Goal: Information Seeking & Learning: Learn about a topic

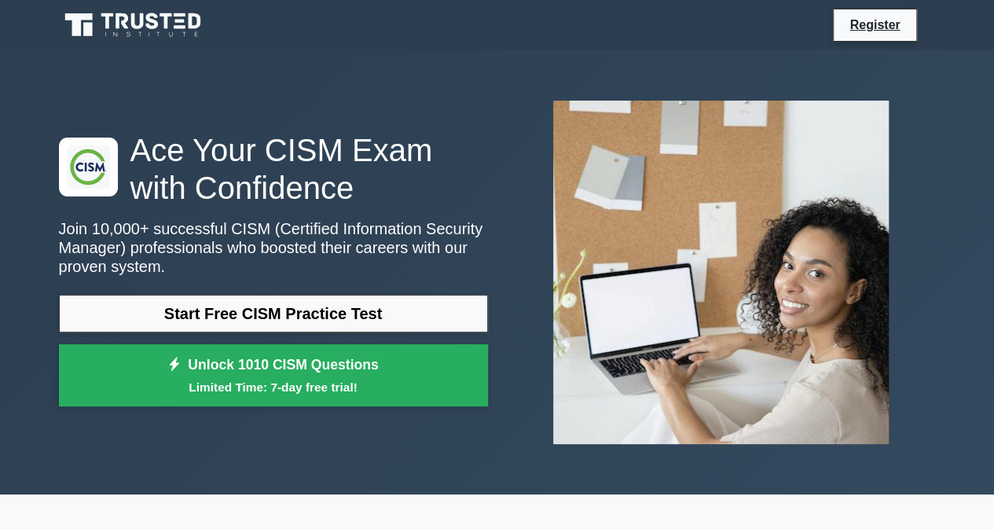
click at [176, 23] on icon at bounding box center [134, 25] width 151 height 30
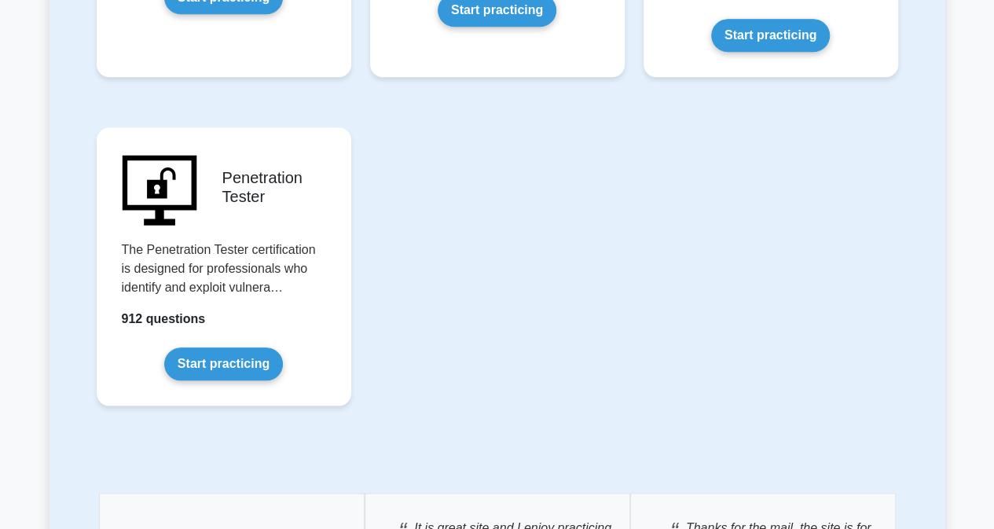
scroll to position [3691, 0]
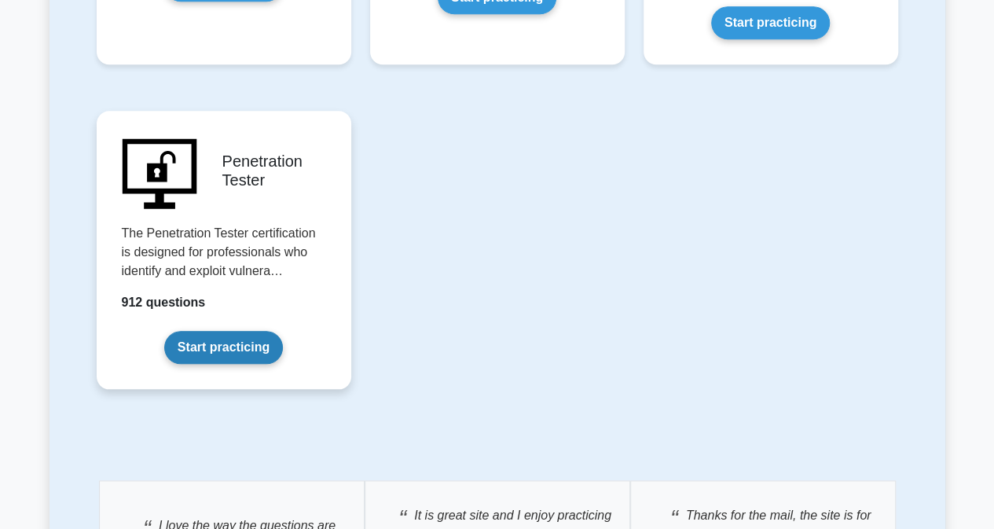
click at [196, 331] on link "Start practicing" at bounding box center [223, 347] width 119 height 33
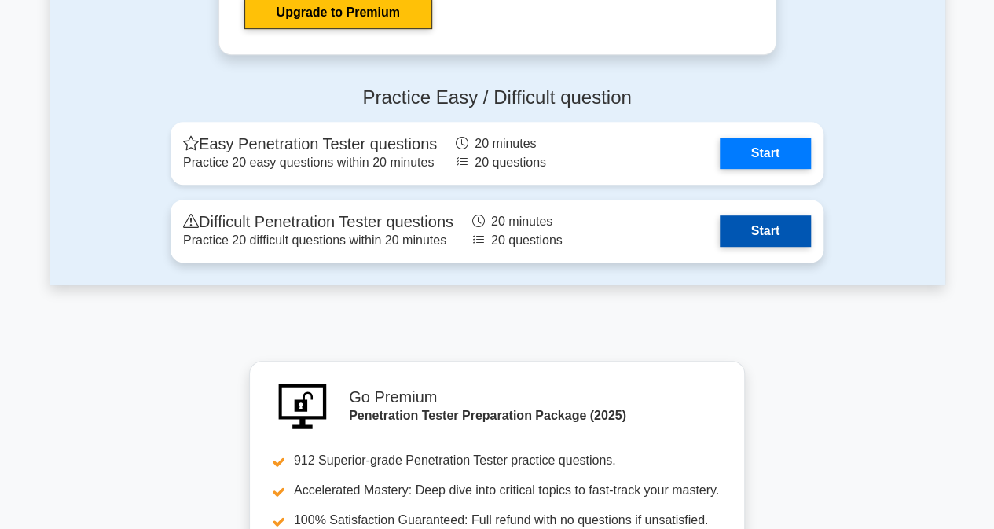
scroll to position [3377, 0]
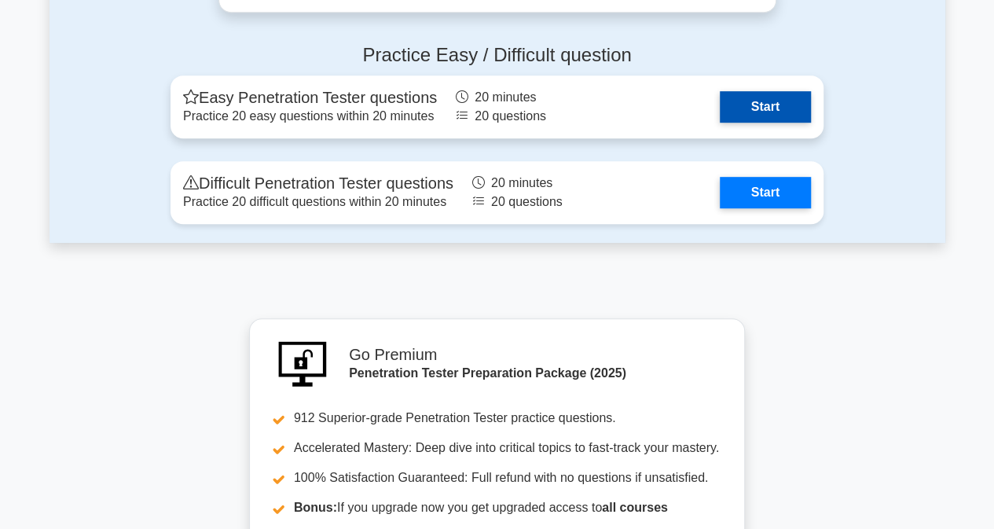
click at [770, 120] on link "Start" at bounding box center [764, 106] width 91 height 31
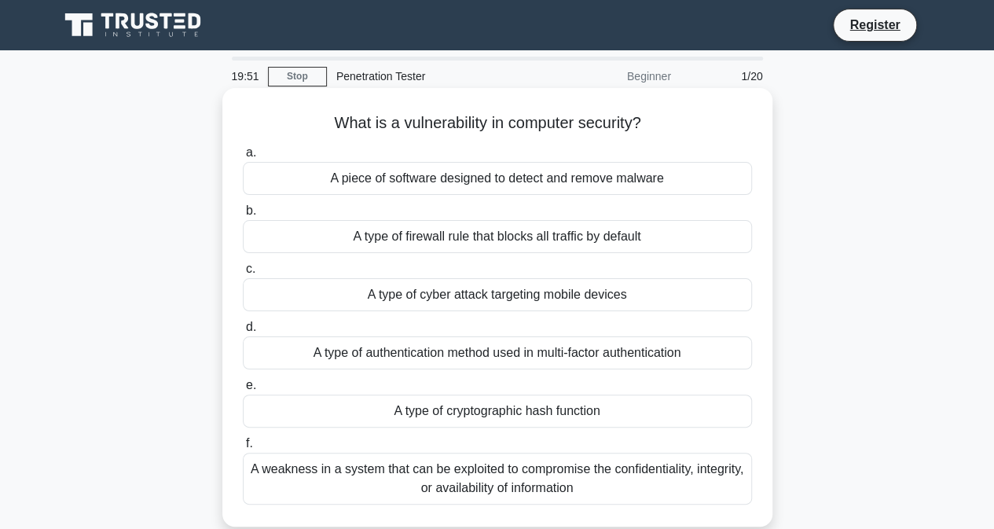
click at [462, 485] on div "A weakness in a system that can be exploited to compromise the confidentiality,…" at bounding box center [497, 478] width 509 height 52
click at [243, 448] on input "f. A weakness in a system that can be exploited to compromise the confidentiali…" at bounding box center [243, 443] width 0 height 10
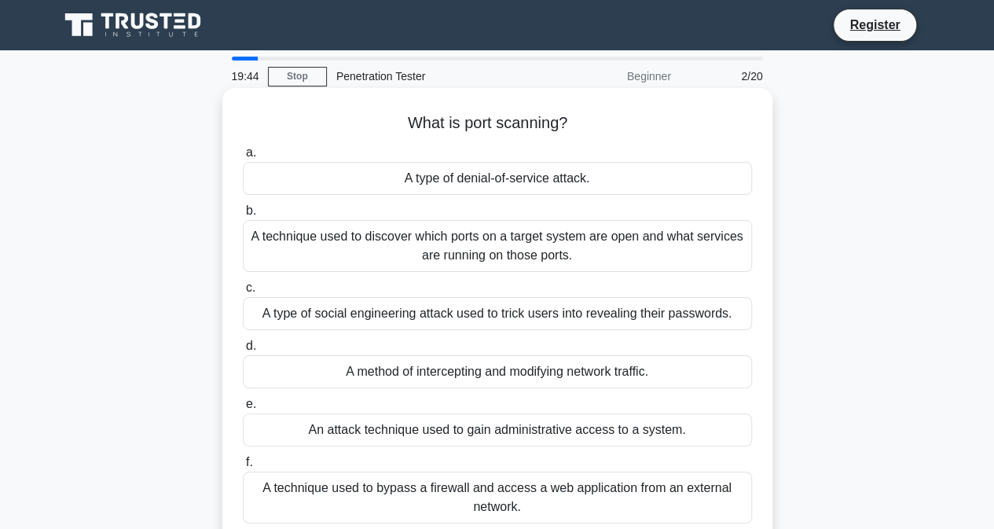
click at [452, 258] on div "A technique used to discover which ports on a target system are open and what s…" at bounding box center [497, 246] width 509 height 52
click at [243, 216] on input "b. A technique used to discover which ports on a target system are open and wha…" at bounding box center [243, 211] width 0 height 10
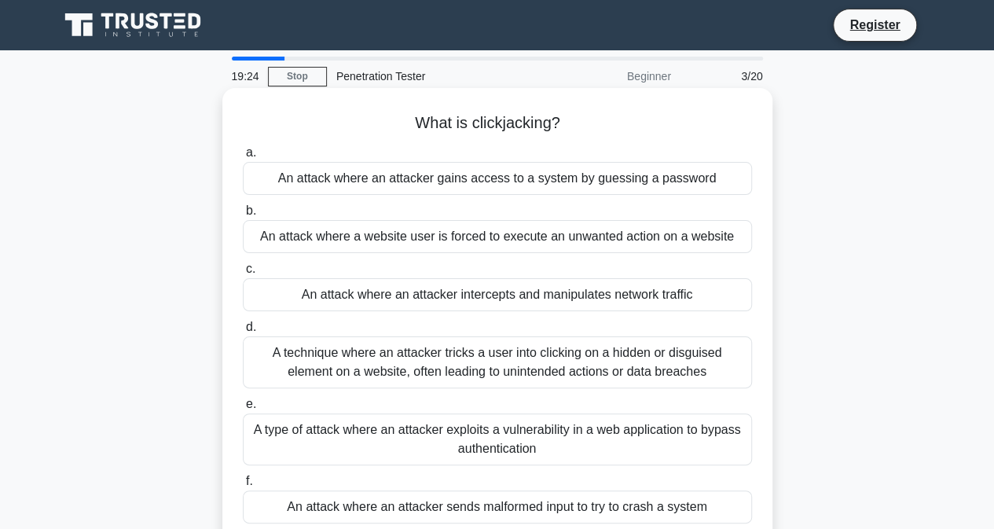
click at [543, 354] on div "A technique where an attacker tricks a user into clicking on a hidden or disgui…" at bounding box center [497, 362] width 509 height 52
click at [243, 332] on input "d. A technique where an attacker tricks a user into clicking on a hidden or dis…" at bounding box center [243, 327] width 0 height 10
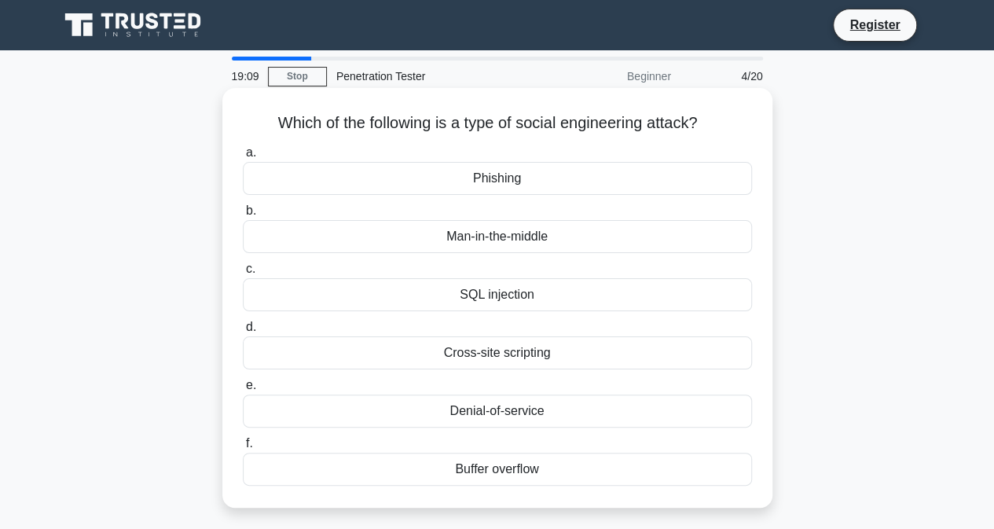
click at [498, 179] on div "Phishing" at bounding box center [497, 178] width 509 height 33
click at [243, 158] on input "a. Phishing" at bounding box center [243, 153] width 0 height 10
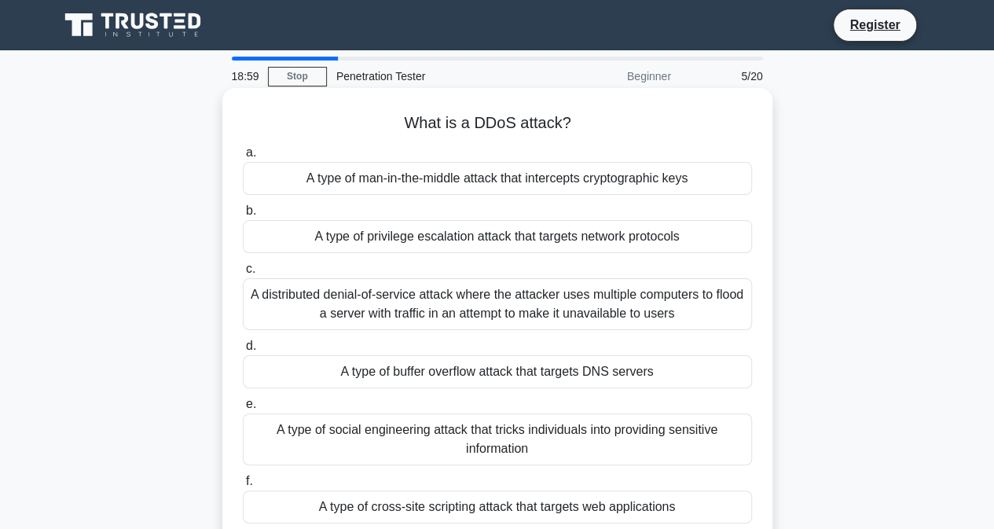
click at [473, 302] on div "A distributed denial-of-service attack where the attacker uses multiple compute…" at bounding box center [497, 304] width 509 height 52
click at [243, 274] on input "c. A distributed denial-of-service attack where the attacker uses multiple comp…" at bounding box center [243, 269] width 0 height 10
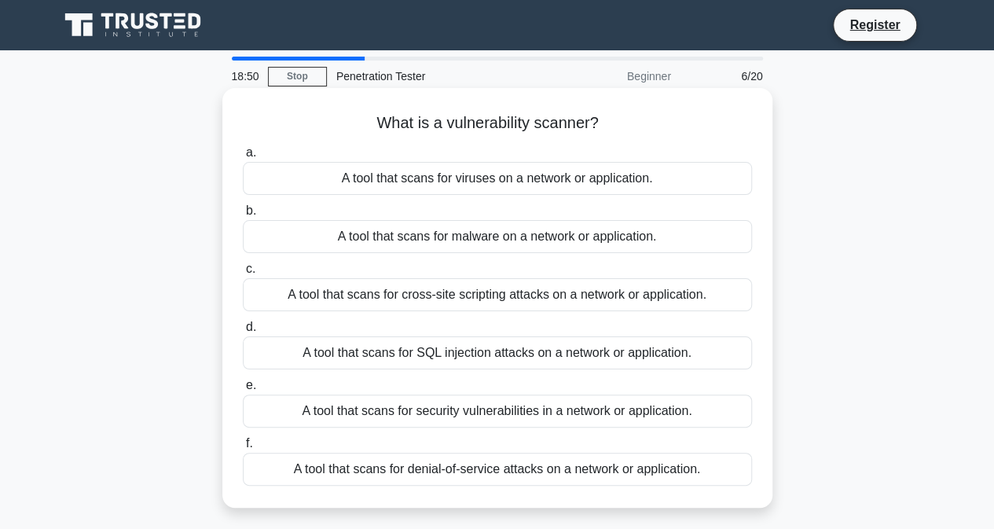
click at [591, 411] on div "A tool that scans for security vulnerabilities in a network or application." at bounding box center [497, 410] width 509 height 33
click at [243, 390] on input "e. A tool that scans for security vulnerabilities in a network or application." at bounding box center [243, 385] width 0 height 10
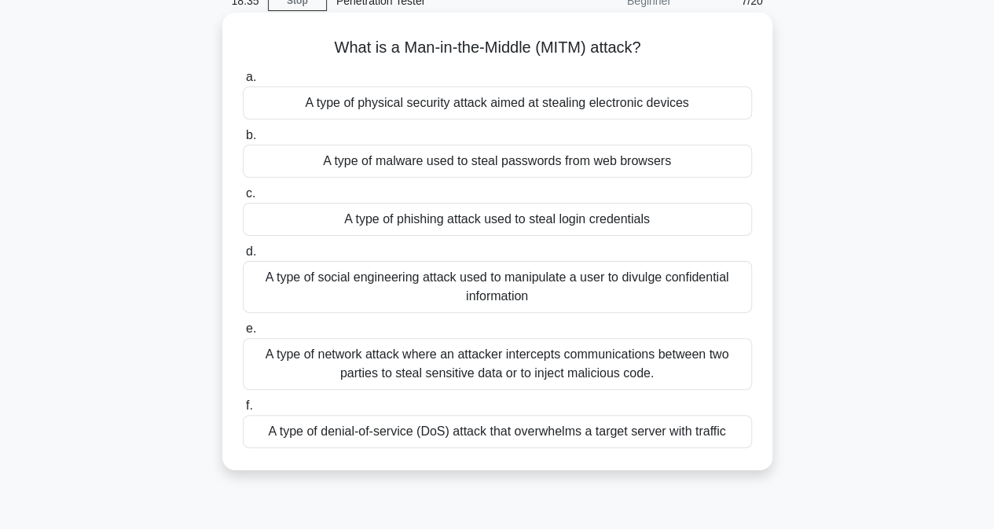
scroll to position [79, 0]
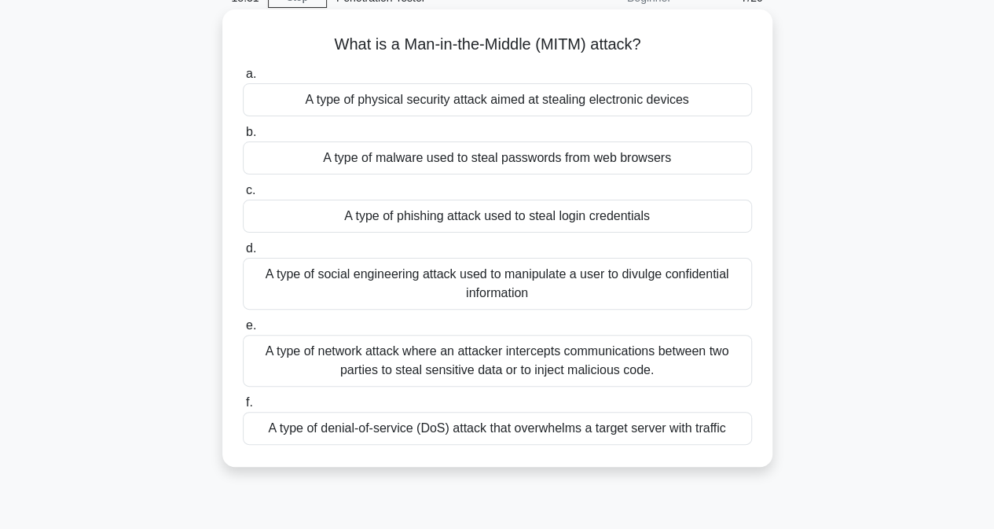
click at [580, 369] on div "A type of network attack where an attacker intercepts communications between tw…" at bounding box center [497, 361] width 509 height 52
click at [243, 331] on input "e. A type of network attack where an attacker intercepts communications between…" at bounding box center [243, 325] width 0 height 10
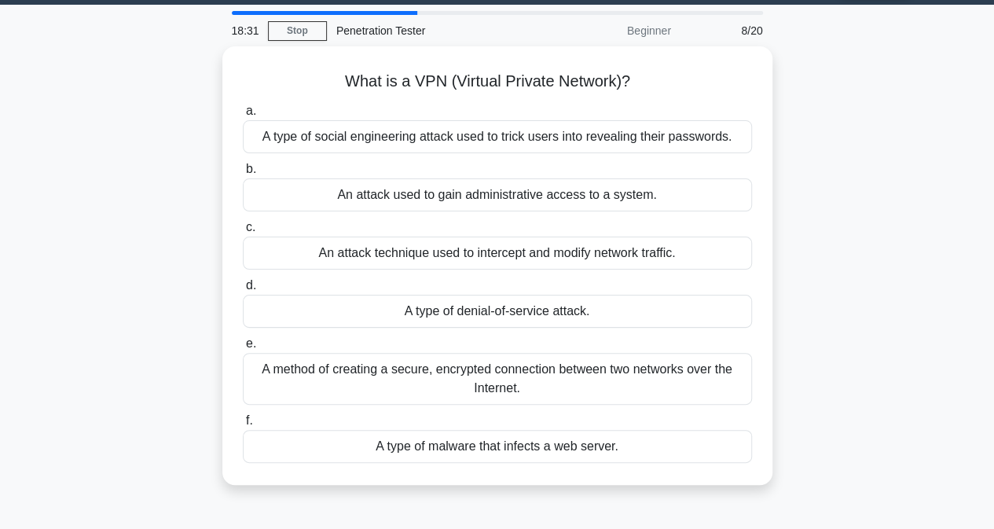
scroll to position [0, 0]
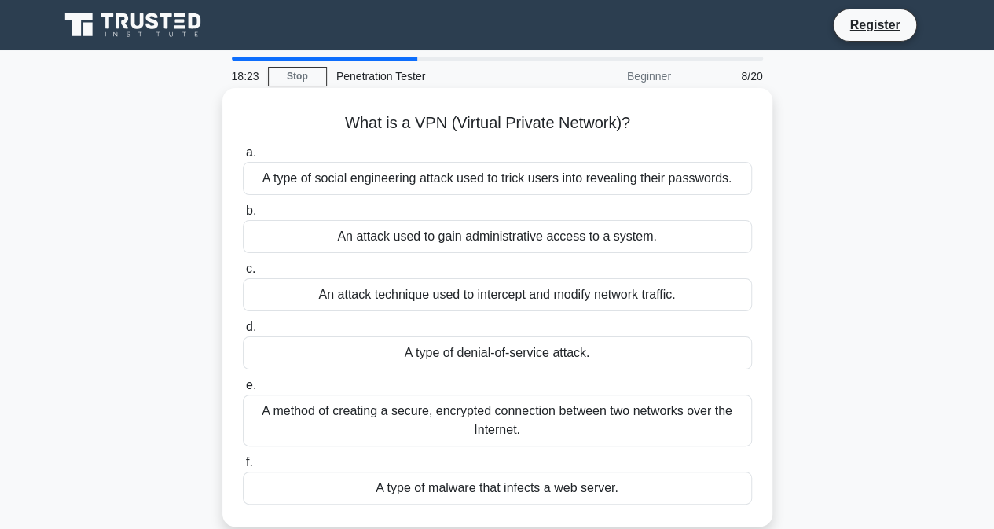
click at [542, 408] on div "A method of creating a secure, encrypted connection between two networks over t…" at bounding box center [497, 420] width 509 height 52
click at [243, 390] on input "e. A method of creating a secure, encrypted connection between two networks ove…" at bounding box center [243, 385] width 0 height 10
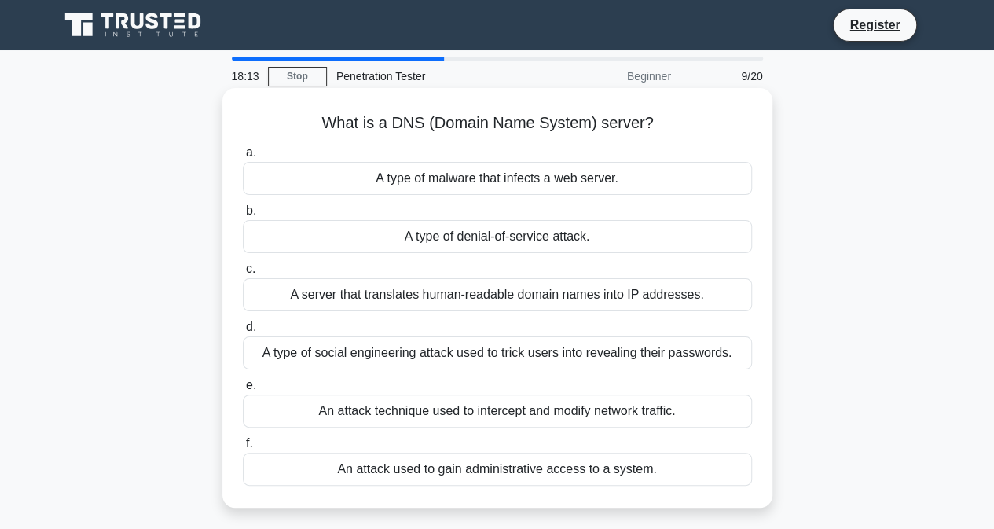
click at [631, 286] on div "A server that translates human-readable domain names into IP addresses." at bounding box center [497, 294] width 509 height 33
click at [243, 274] on input "c. A server that translates human-readable domain names into IP addresses." at bounding box center [243, 269] width 0 height 10
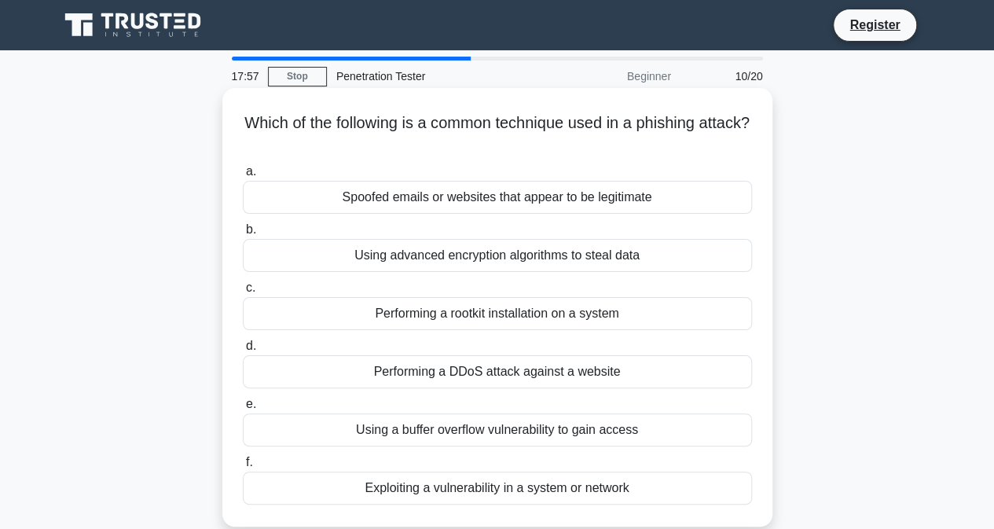
click at [463, 201] on div "Spoofed emails or websites that appear to be legitimate" at bounding box center [497, 197] width 509 height 33
click at [243, 177] on input "a. Spoofed emails or websites that appear to be legitimate" at bounding box center [243, 172] width 0 height 10
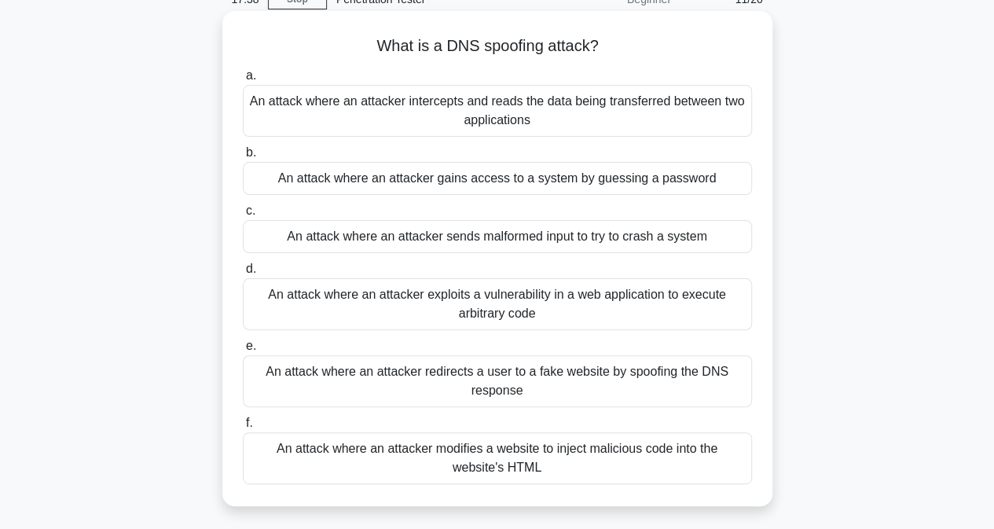
scroll to position [79, 0]
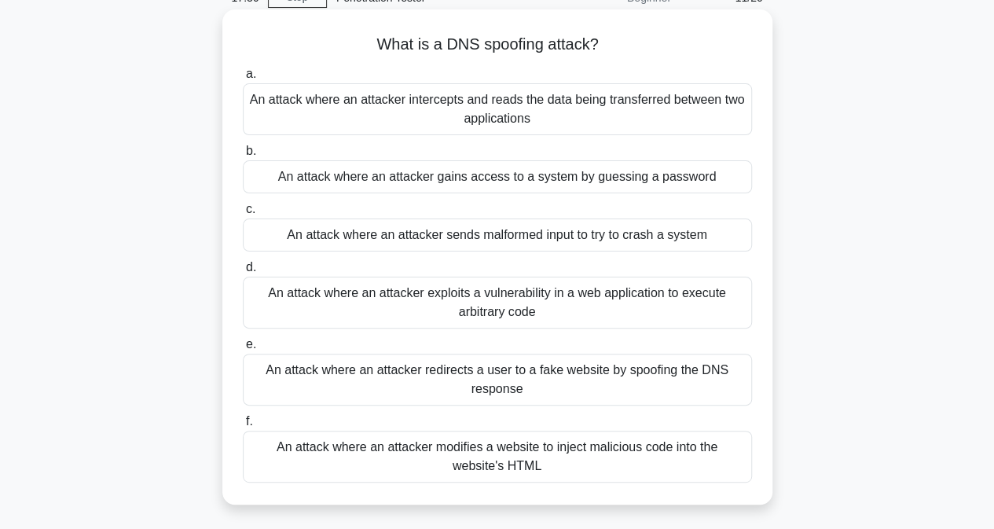
click at [550, 393] on div "An attack where an attacker redirects a user to a fake website by spoofing the …" at bounding box center [497, 379] width 509 height 52
click at [243, 350] on input "e. An attack where an attacker redirects a user to a fake website by spoofing t…" at bounding box center [243, 344] width 0 height 10
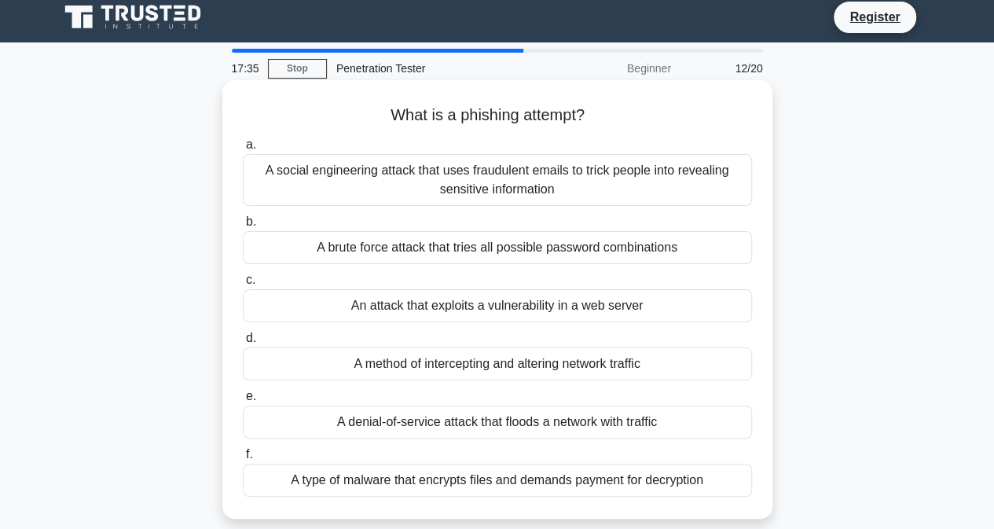
scroll to position [0, 0]
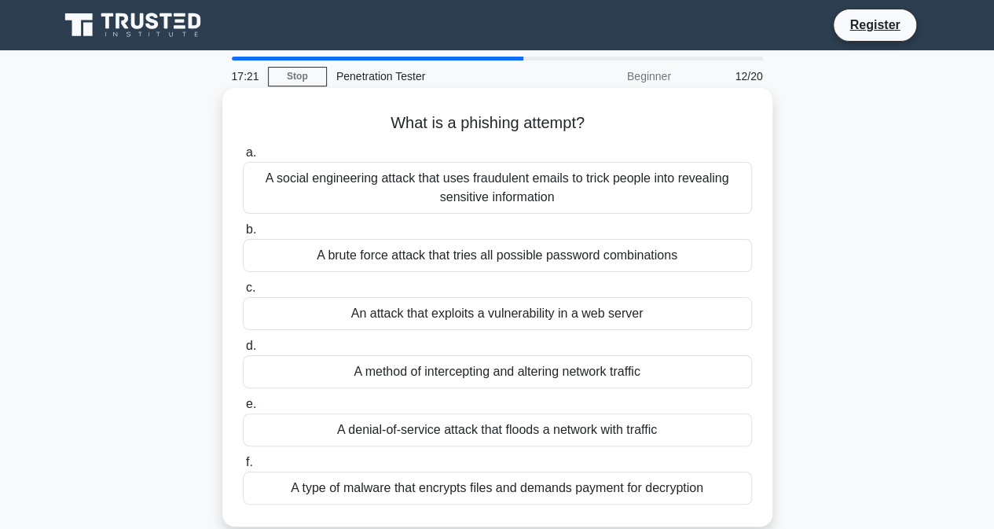
click at [484, 194] on div "A social engineering attack that uses fraudulent emails to trick people into re…" at bounding box center [497, 188] width 509 height 52
click at [243, 158] on input "a. A social engineering attack that uses fraudulent emails to trick people into…" at bounding box center [243, 153] width 0 height 10
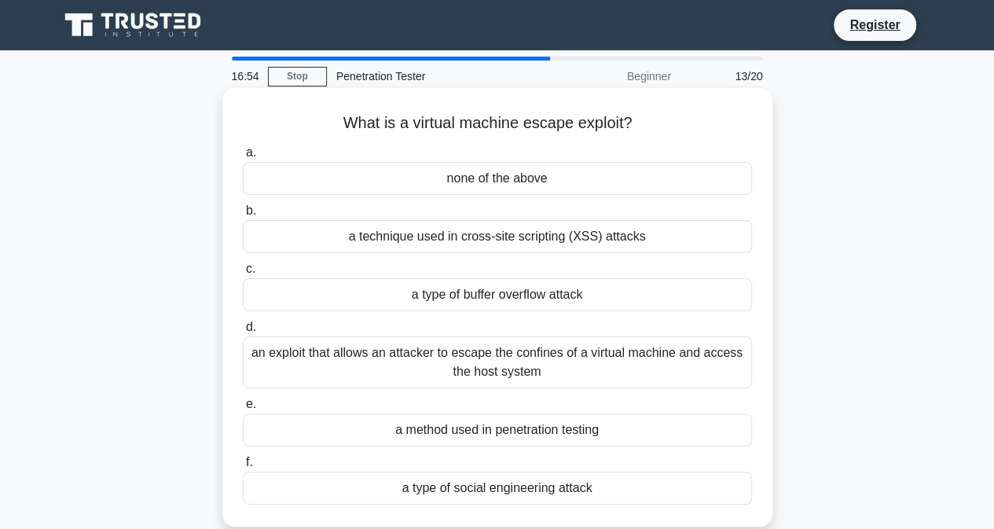
click at [525, 361] on div "an exploit that allows an attacker to escape the confines of a virtual machine …" at bounding box center [497, 362] width 509 height 52
click at [243, 332] on input "d. an exploit that allows an attacker to escape the confines of a virtual machi…" at bounding box center [243, 327] width 0 height 10
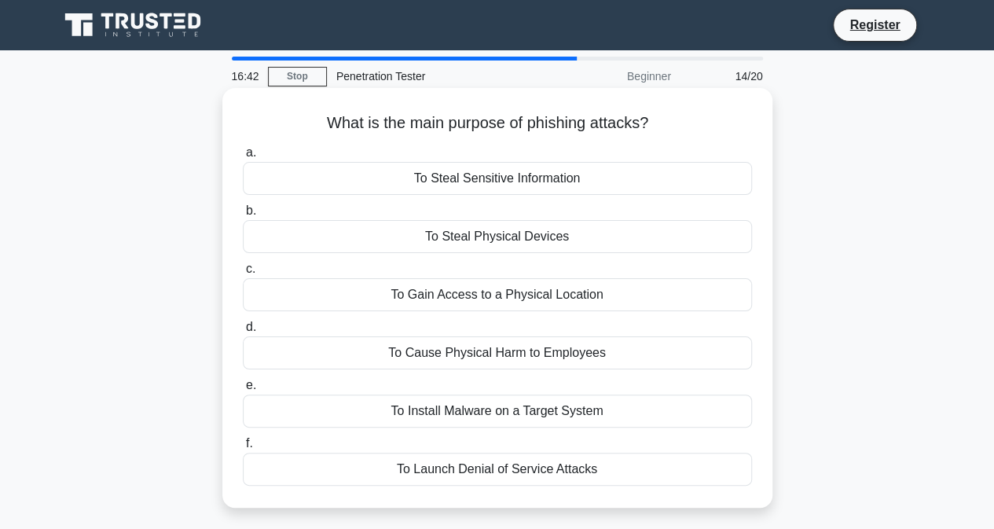
click at [544, 177] on div "To Steal Sensitive Information" at bounding box center [497, 178] width 509 height 33
click at [243, 158] on input "a. To Steal Sensitive Information" at bounding box center [243, 153] width 0 height 10
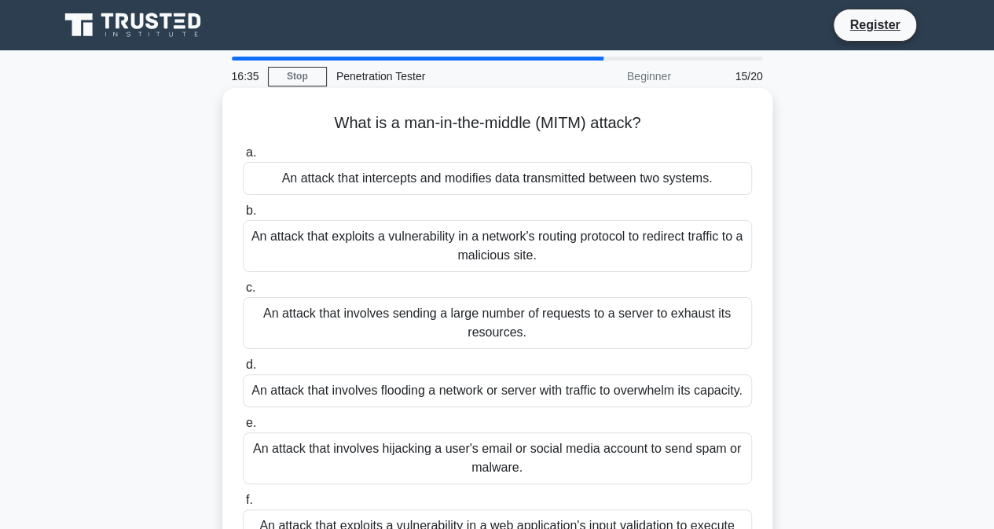
click at [561, 188] on div "An attack that intercepts and modifies data transmitted between two systems." at bounding box center [497, 178] width 509 height 33
click at [243, 158] on input "a. An attack that intercepts and modifies data transmitted between two systems." at bounding box center [243, 153] width 0 height 10
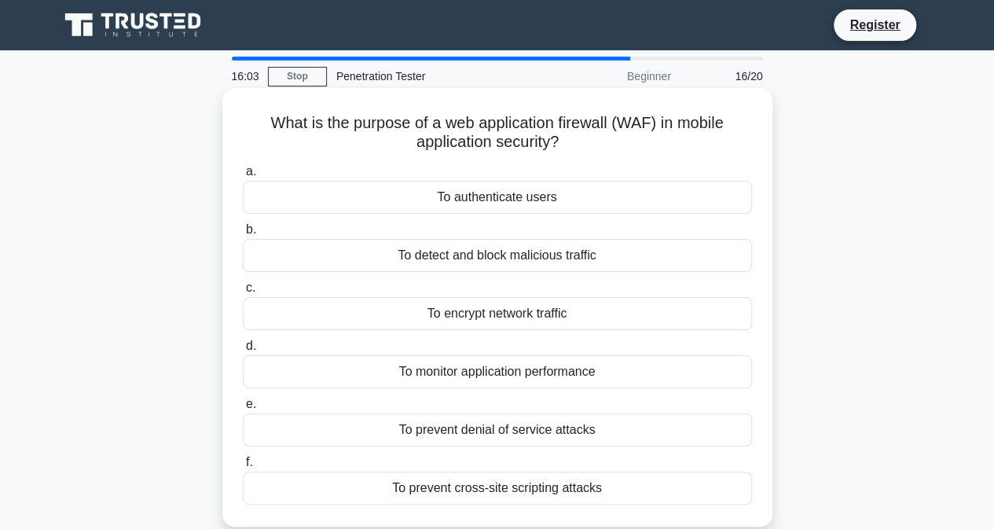
click at [529, 252] on div "To detect and block malicious traffic" at bounding box center [497, 255] width 509 height 33
click at [243, 235] on input "b. To detect and block malicious traffic" at bounding box center [243, 230] width 0 height 10
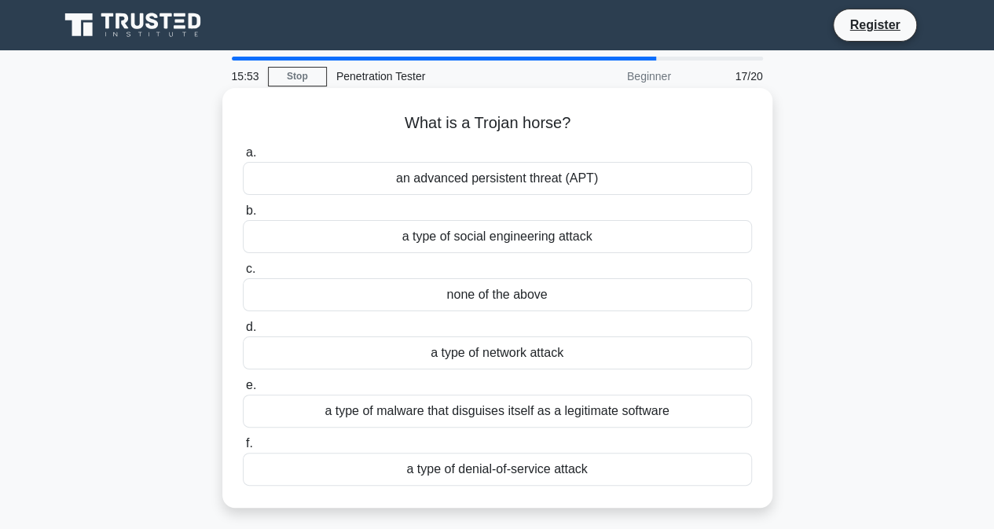
click at [504, 292] on div "none of the above" at bounding box center [497, 294] width 509 height 33
click at [243, 274] on input "c. none of the above" at bounding box center [243, 269] width 0 height 10
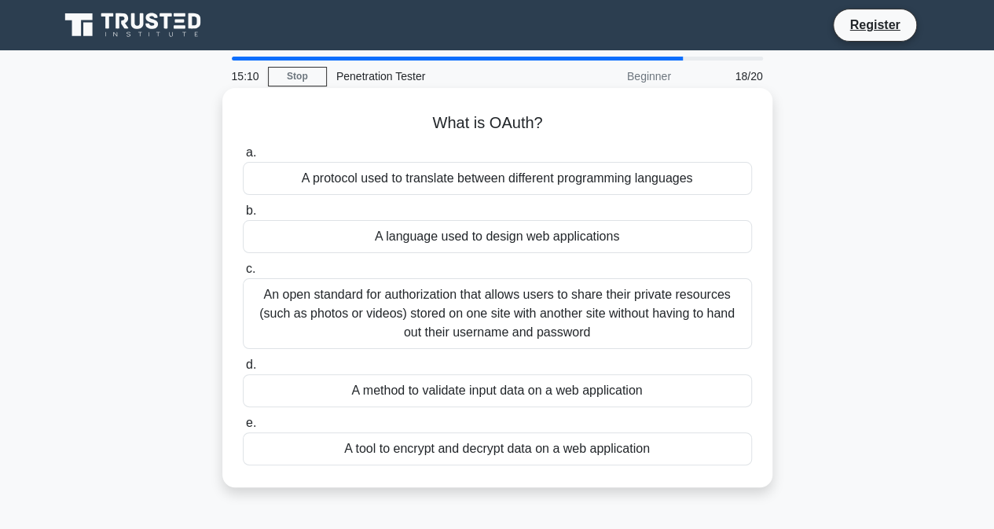
click at [500, 330] on div "An open standard for authorization that allows users to share their private res…" at bounding box center [497, 313] width 509 height 71
click at [243, 274] on input "c. An open standard for authorization that allows users to share their private …" at bounding box center [243, 269] width 0 height 10
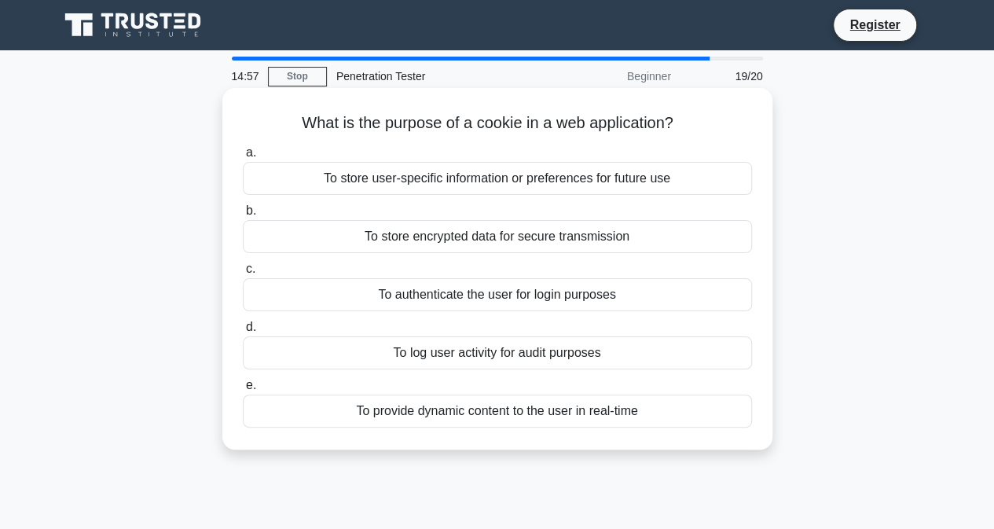
click at [536, 184] on div "To store user-specific information or preferences for future use" at bounding box center [497, 178] width 509 height 33
click at [243, 158] on input "a. To store user-specific information or preferences for future use" at bounding box center [243, 153] width 0 height 10
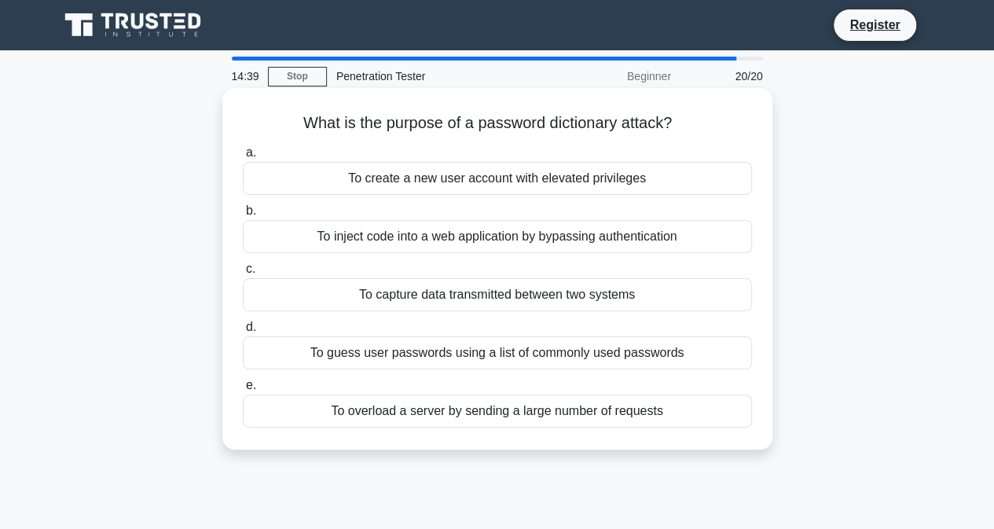
click at [556, 166] on div "To create a new user account with elevated privileges" at bounding box center [497, 178] width 509 height 33
click at [243, 158] on input "a. To create a new user account with elevated privileges" at bounding box center [243, 153] width 0 height 10
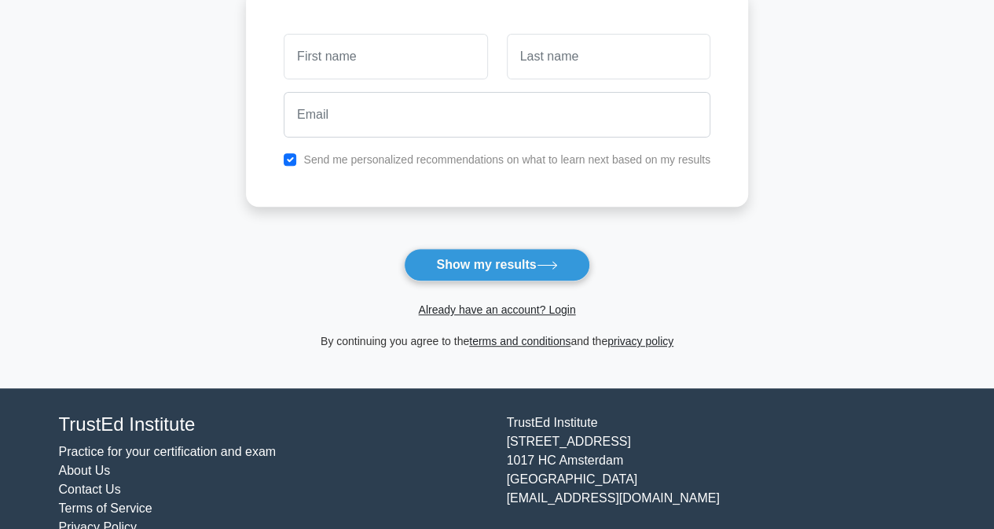
scroll to position [258, 0]
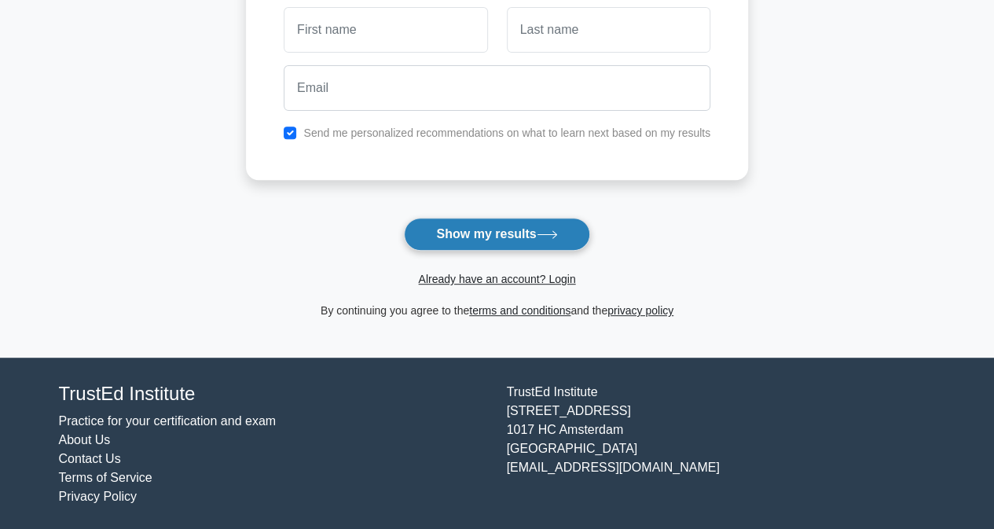
click at [496, 229] on button "Show my results" at bounding box center [496, 234] width 185 height 33
click at [500, 229] on button "Show my results" at bounding box center [496, 234] width 185 height 33
click at [497, 273] on link "Already have an account? Login" at bounding box center [496, 279] width 157 height 13
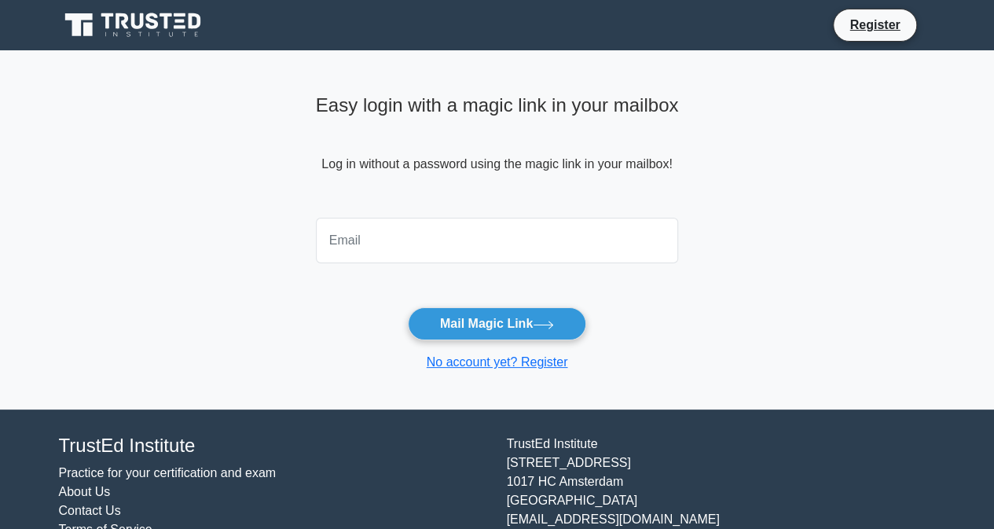
click at [434, 239] on input "email" at bounding box center [497, 241] width 363 height 46
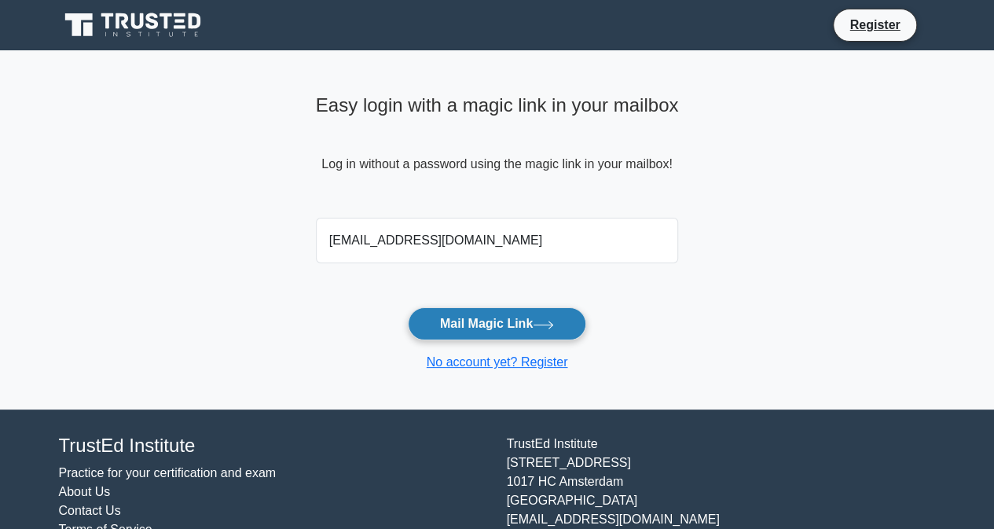
type input "raluca@synchromind.eu"
click at [454, 321] on button "Mail Magic Link" at bounding box center [497, 323] width 178 height 33
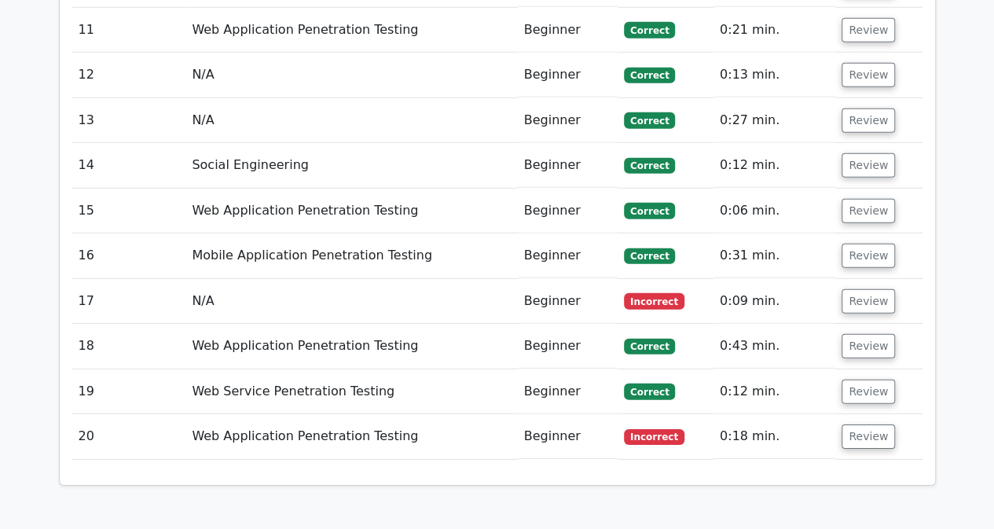
scroll to position [2199, 0]
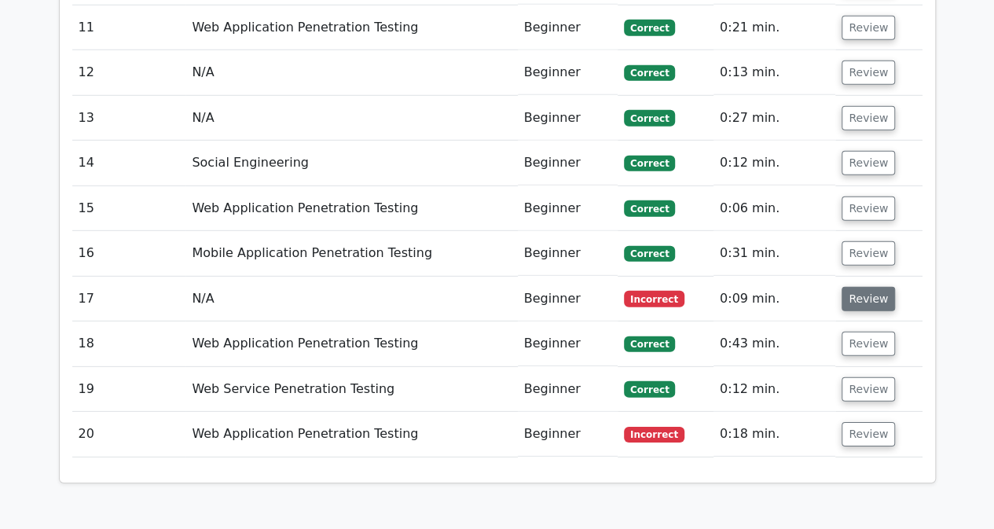
click at [853, 287] on button "Review" at bounding box center [867, 299] width 53 height 24
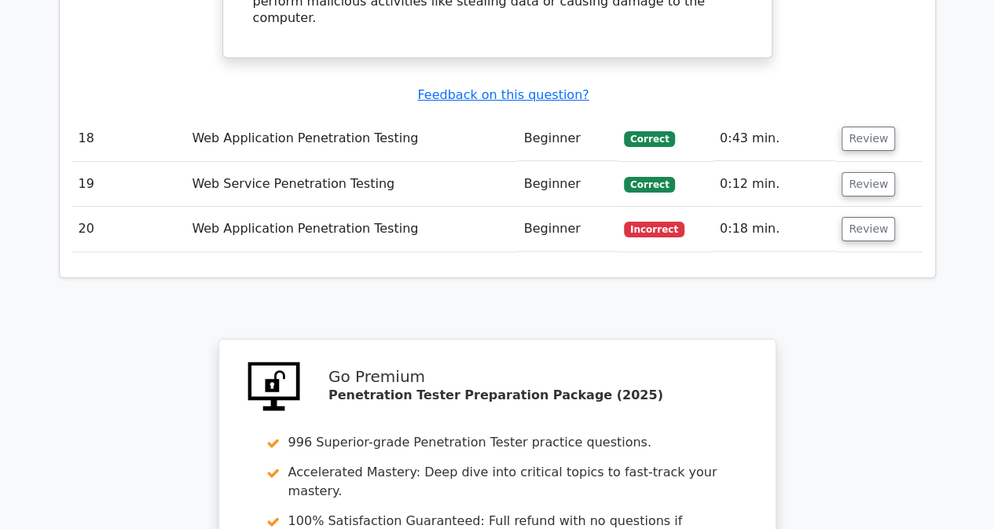
scroll to position [2985, 0]
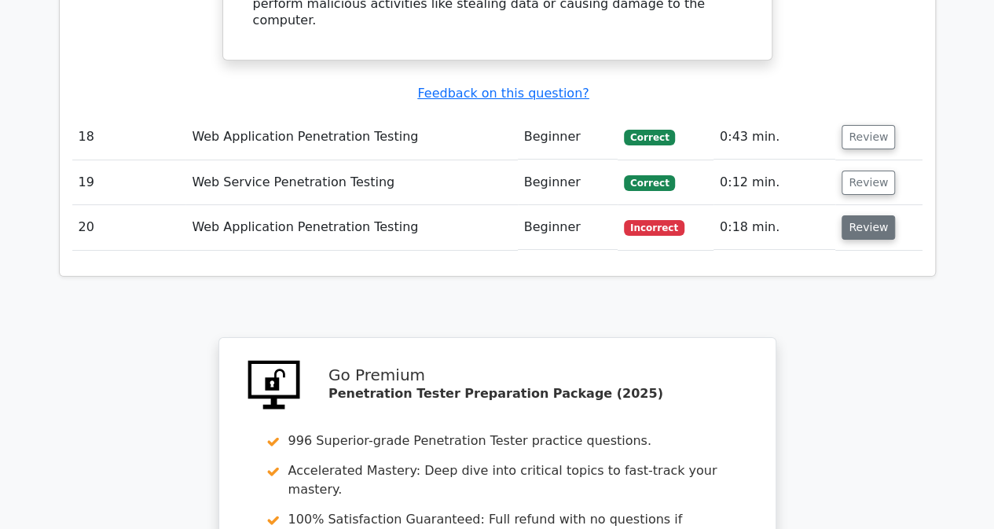
click at [855, 215] on button "Review" at bounding box center [867, 227] width 53 height 24
